Goal: Task Accomplishment & Management: Use online tool/utility

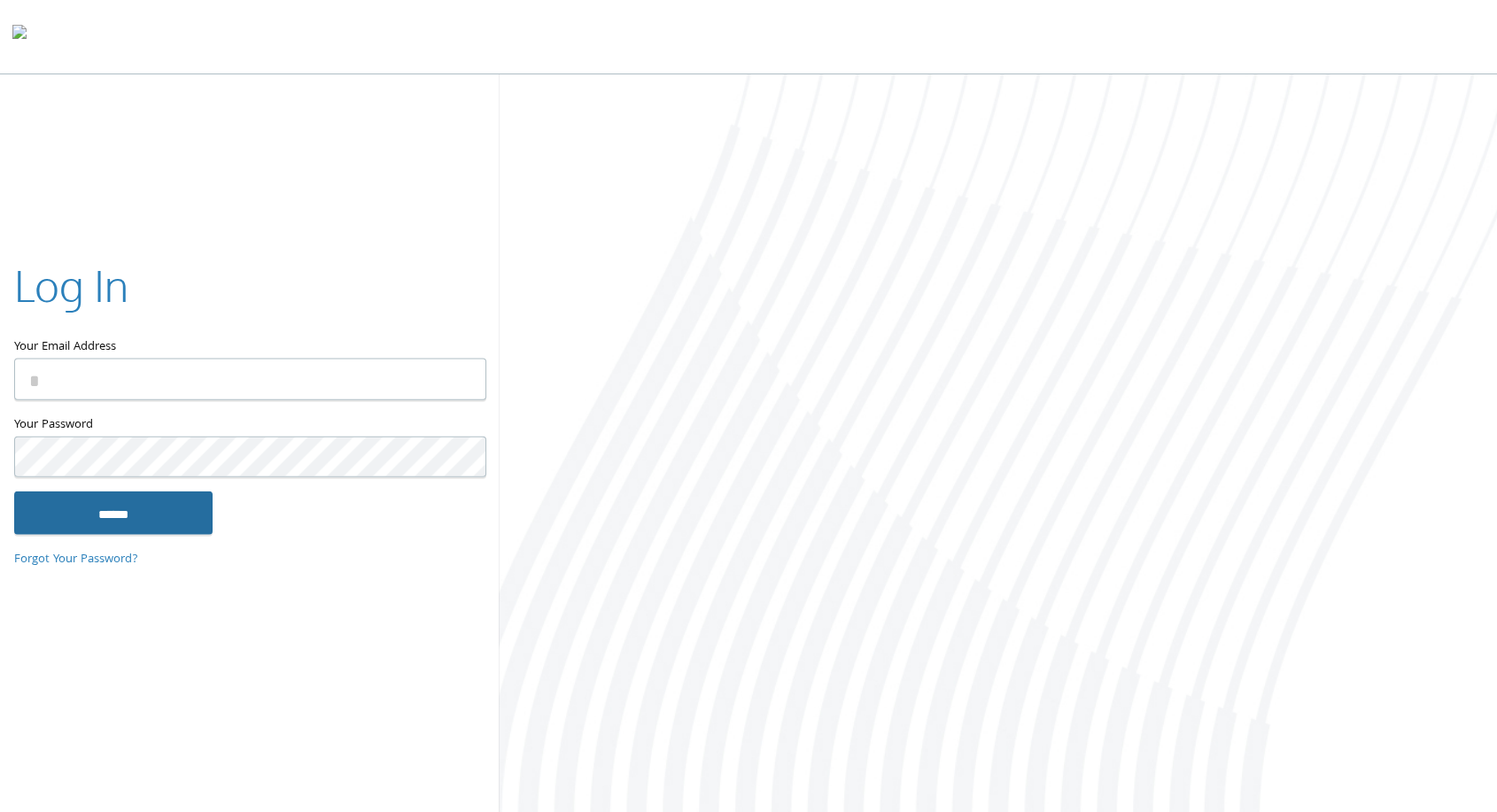
type input "**********"
click at [173, 508] on input "******" at bounding box center [113, 513] width 198 height 43
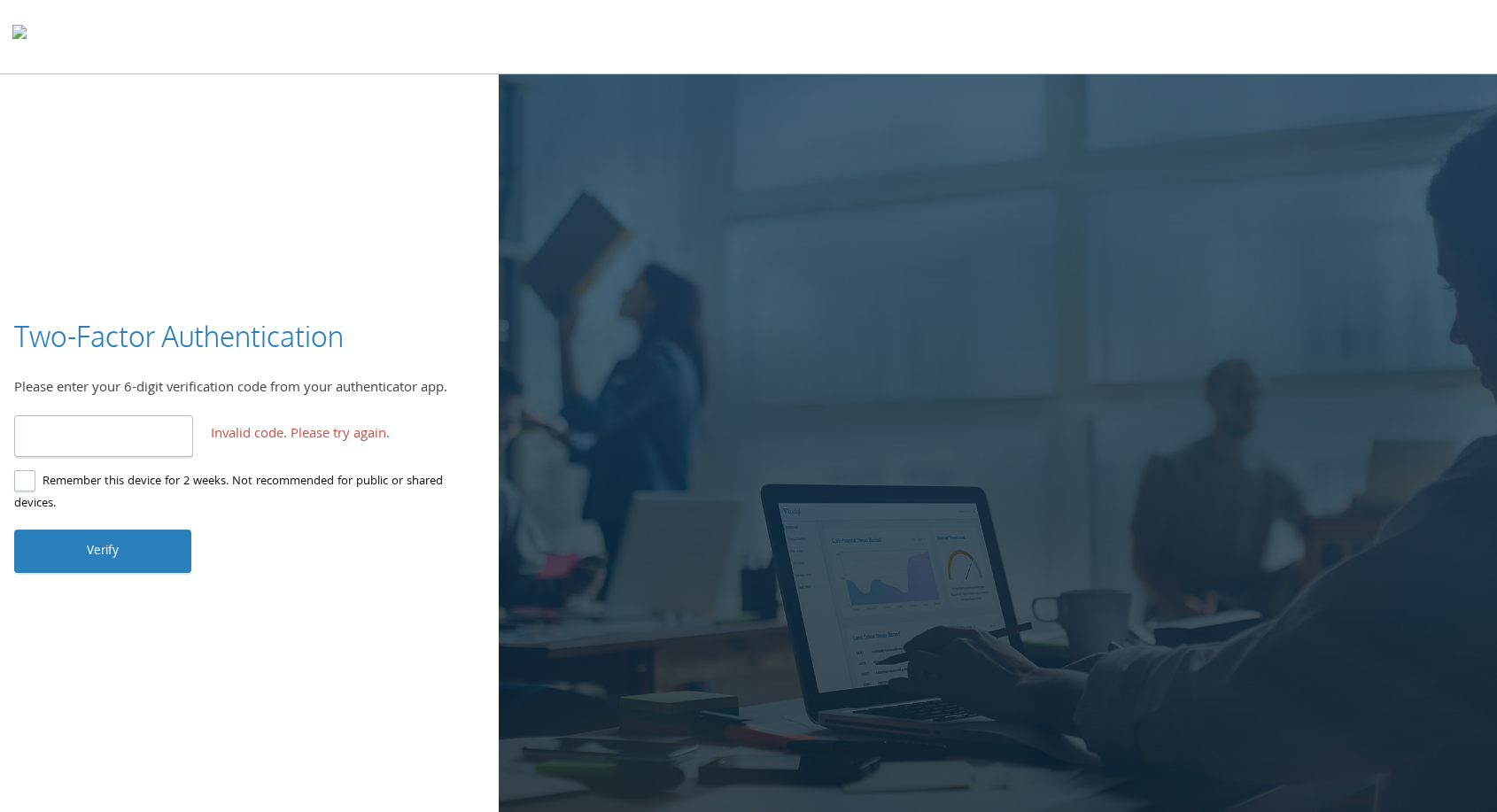
click at [43, 438] on input "******" at bounding box center [103, 436] width 179 height 42
type input "******"
